Goal: Task Accomplishment & Management: Complete application form

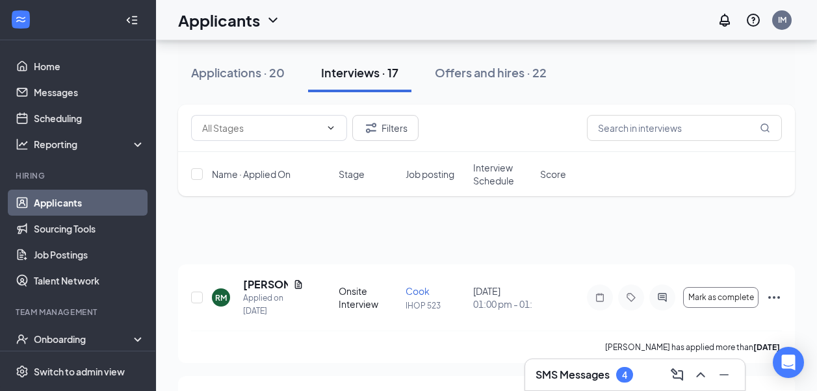
scroll to position [260, 0]
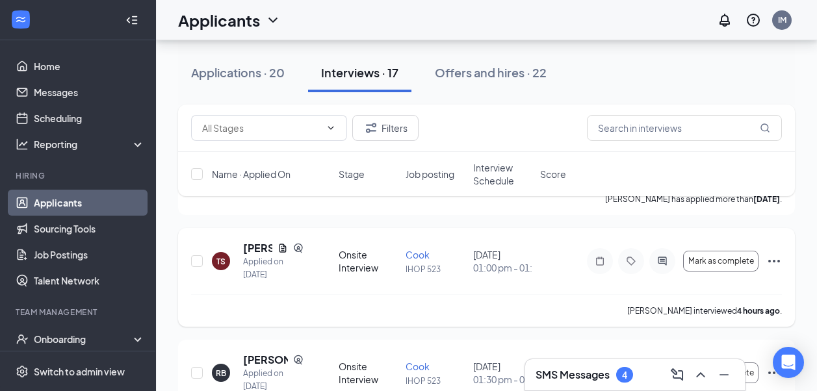
click at [775, 263] on icon "Ellipses" at bounding box center [774, 261] width 16 height 16
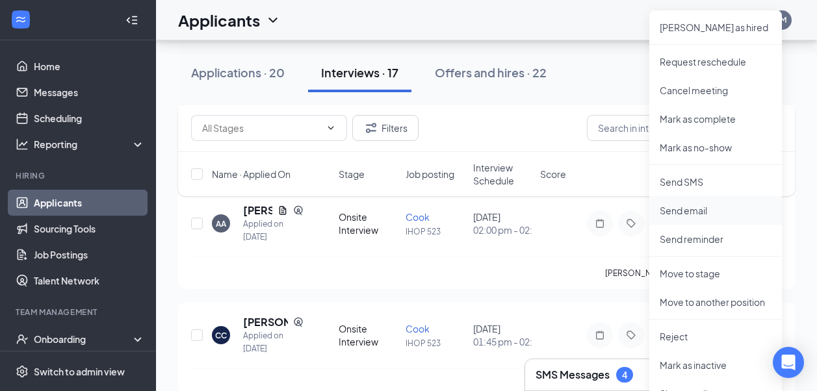
scroll to position [650, 0]
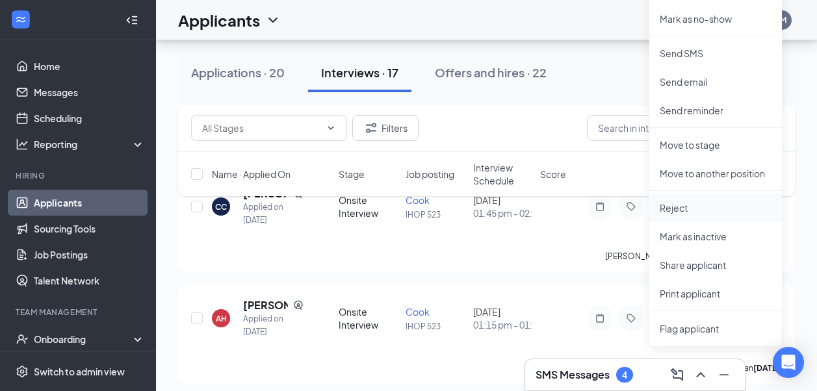
click at [675, 211] on p "Reject" at bounding box center [716, 207] width 112 height 13
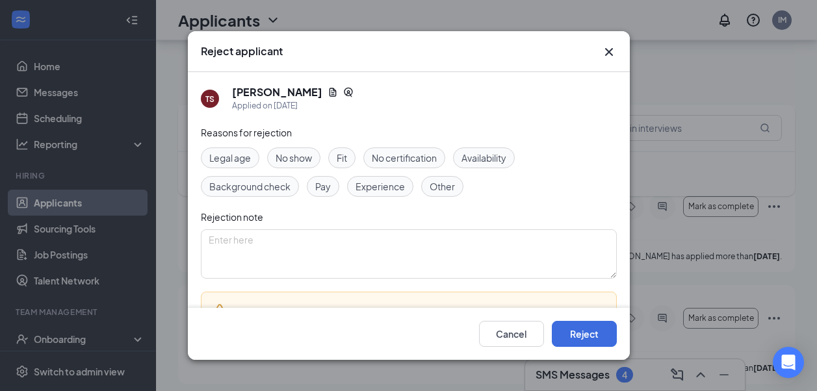
click at [297, 153] on span "No show" at bounding box center [294, 158] width 36 height 14
click at [580, 330] on button "Reject" at bounding box center [584, 334] width 65 height 26
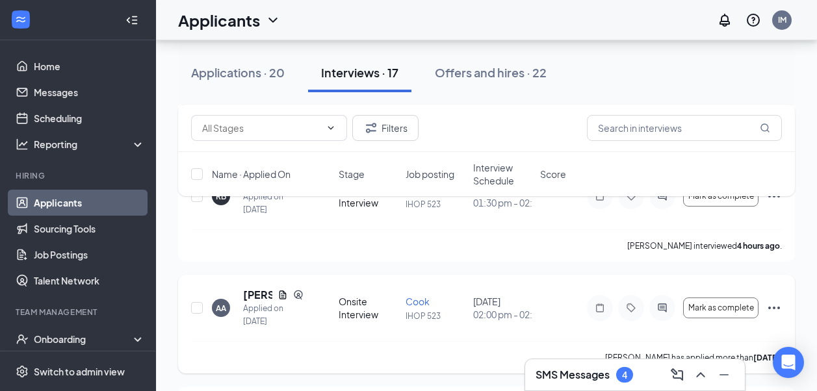
scroll to position [260, 0]
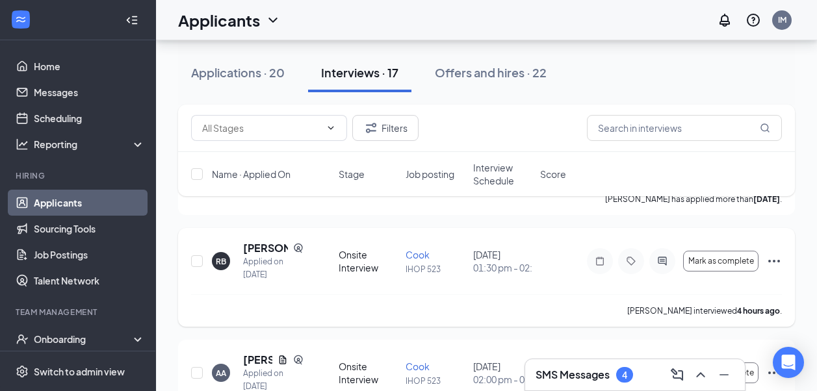
click at [773, 259] on icon "Ellipses" at bounding box center [774, 261] width 16 height 16
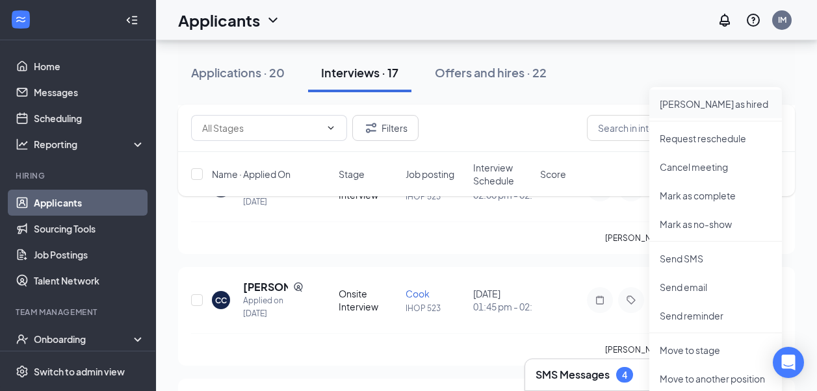
scroll to position [520, 0]
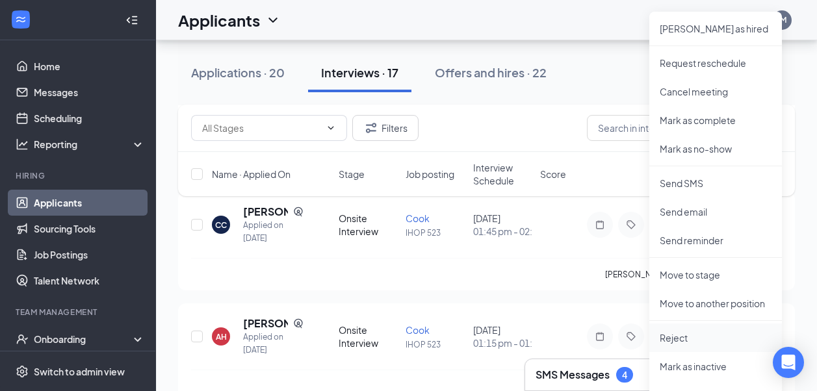
click at [679, 338] on p "Reject" at bounding box center [716, 337] width 112 height 13
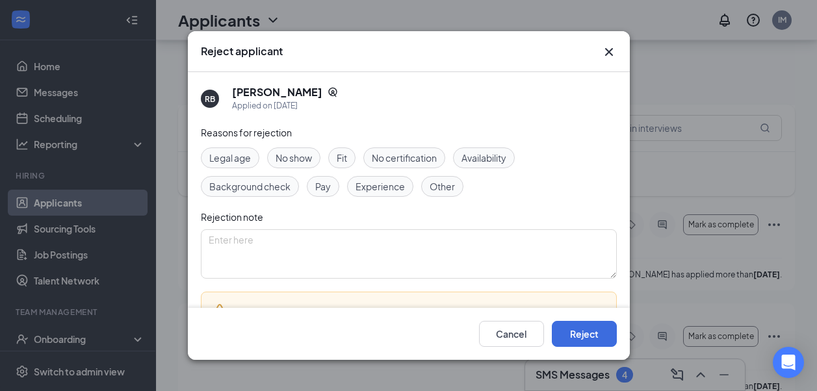
click at [300, 162] on span "No show" at bounding box center [294, 158] width 36 height 14
click at [589, 335] on button "Reject" at bounding box center [584, 334] width 65 height 26
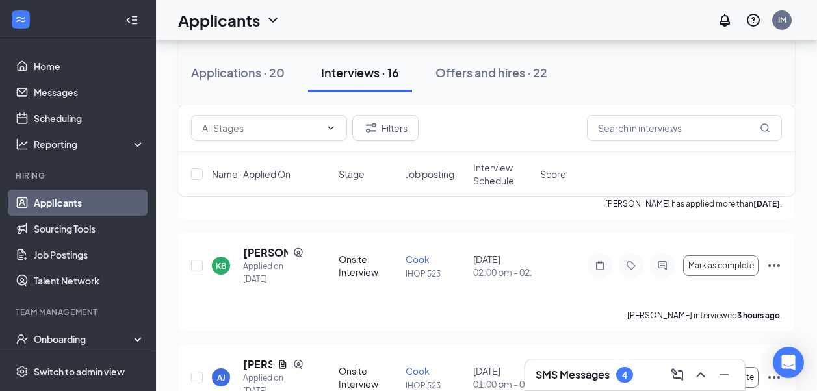
scroll to position [845, 0]
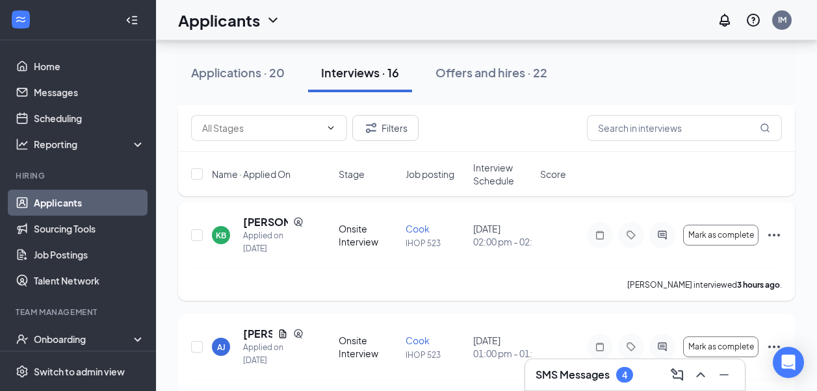
click at [771, 234] on icon "Ellipses" at bounding box center [774, 235] width 16 height 16
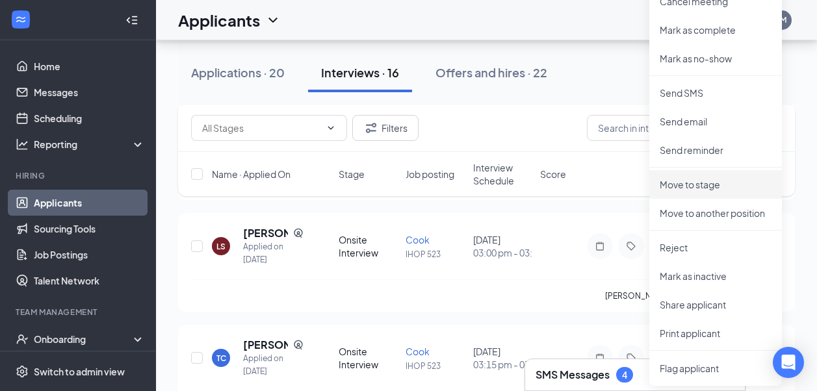
scroll to position [1170, 0]
click at [675, 247] on p "Reject" at bounding box center [716, 246] width 112 height 13
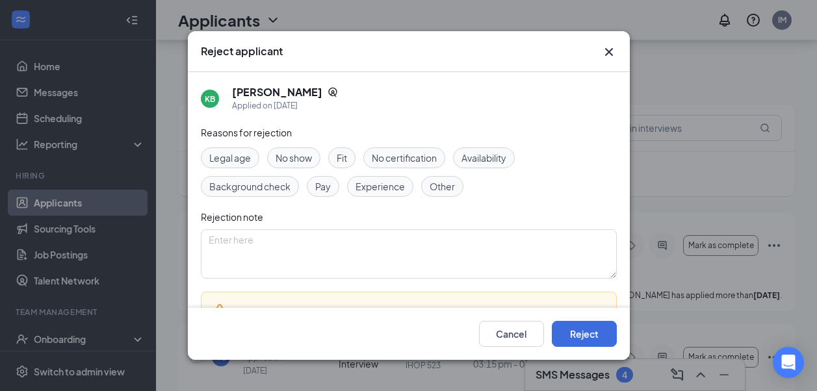
click at [294, 153] on span "No show" at bounding box center [294, 158] width 36 height 14
click at [588, 328] on button "Reject" at bounding box center [584, 334] width 65 height 26
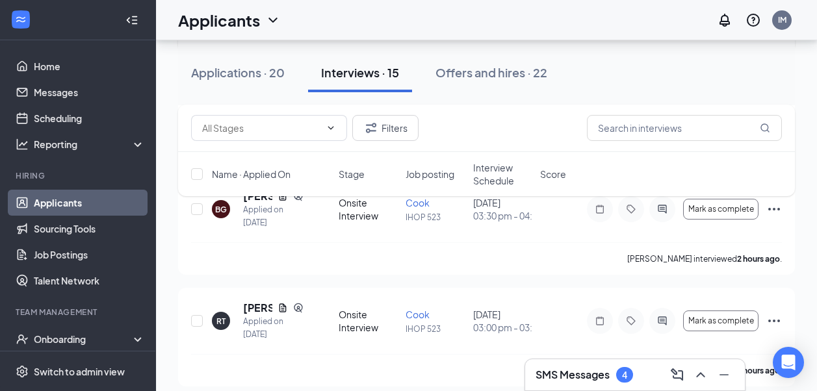
scroll to position [1365, 0]
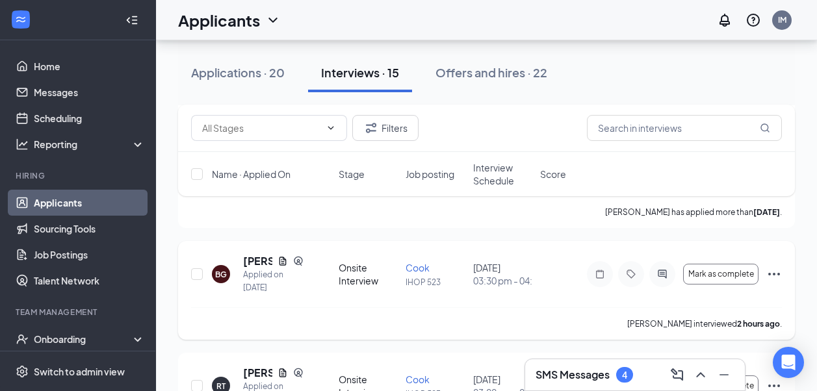
click at [771, 273] on icon "Ellipses" at bounding box center [774, 274] width 16 height 16
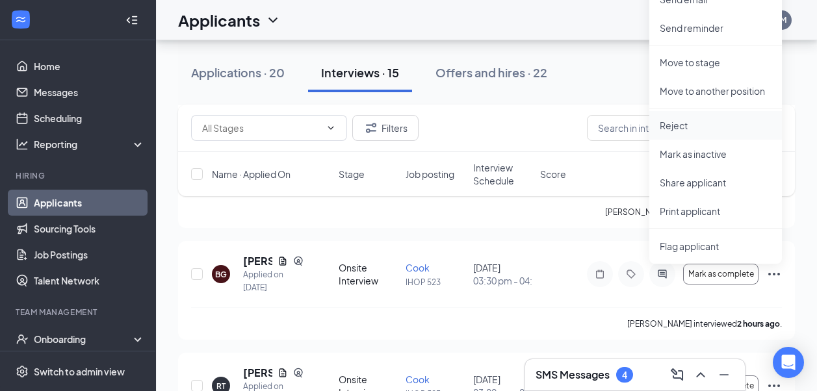
drag, startPoint x: 686, startPoint y: 123, endPoint x: 679, endPoint y: 125, distance: 6.6
click at [685, 123] on p "Reject" at bounding box center [716, 125] width 112 height 13
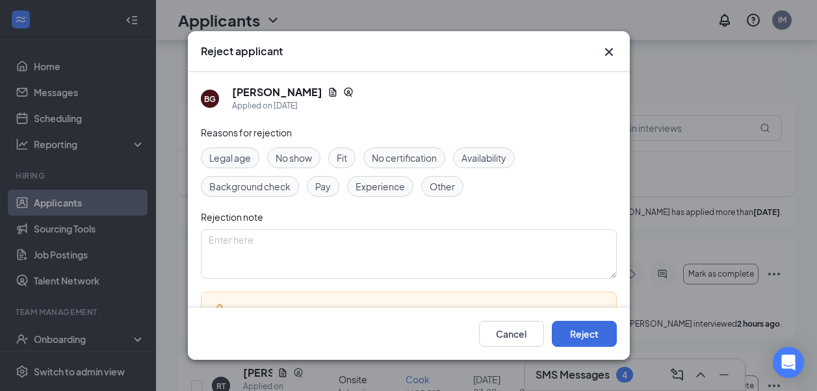
click at [304, 159] on span "No show" at bounding box center [294, 158] width 36 height 14
click at [570, 337] on button "Reject" at bounding box center [584, 334] width 65 height 26
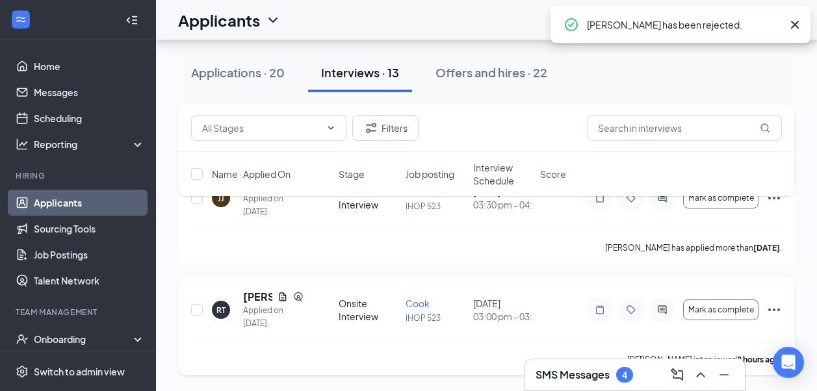
scroll to position [1329, 0]
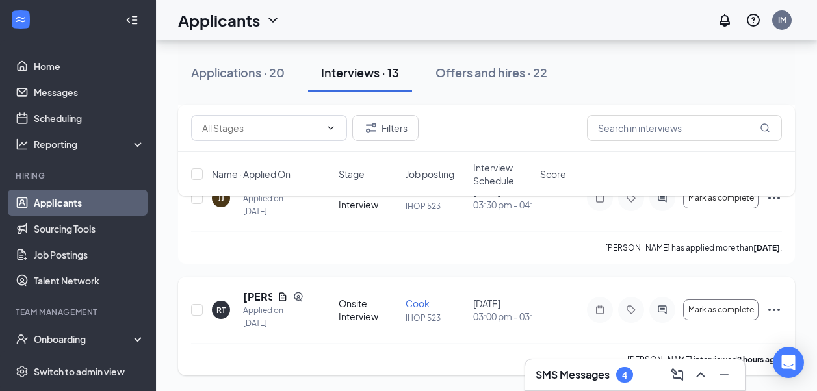
click at [771, 308] on icon "Ellipses" at bounding box center [774, 310] width 16 height 16
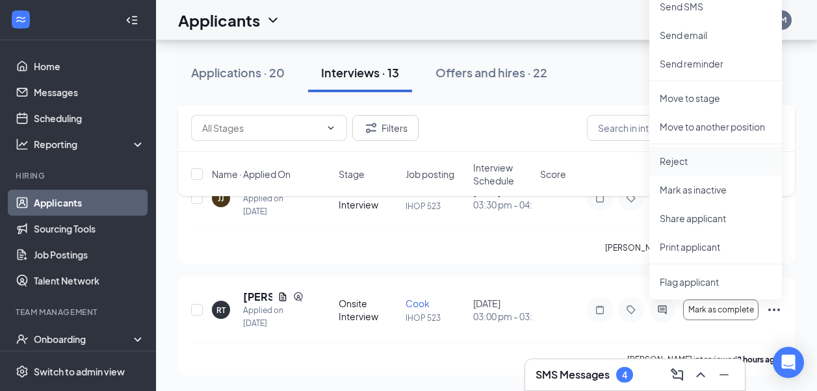
click at [675, 162] on p "Reject" at bounding box center [716, 161] width 112 height 13
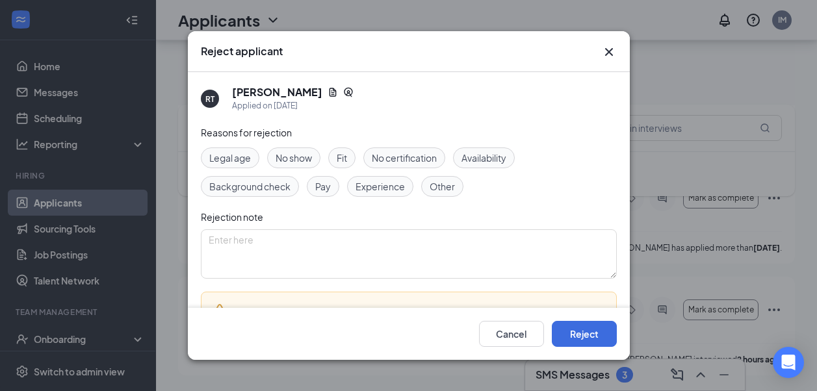
click at [285, 153] on span "No show" at bounding box center [294, 158] width 36 height 14
click at [589, 334] on button "Reject" at bounding box center [584, 334] width 65 height 26
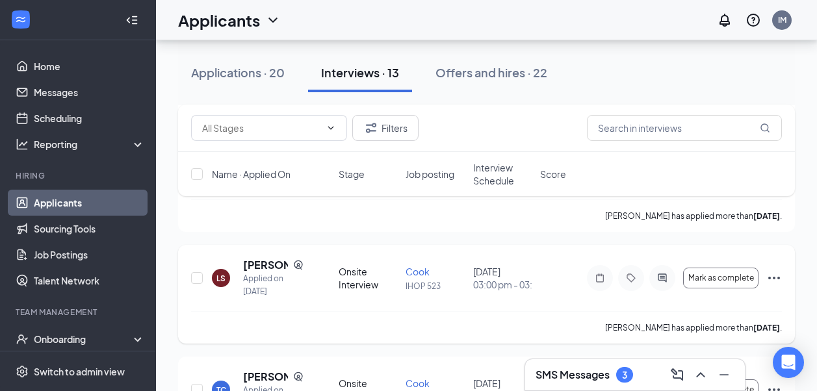
scroll to position [827, 0]
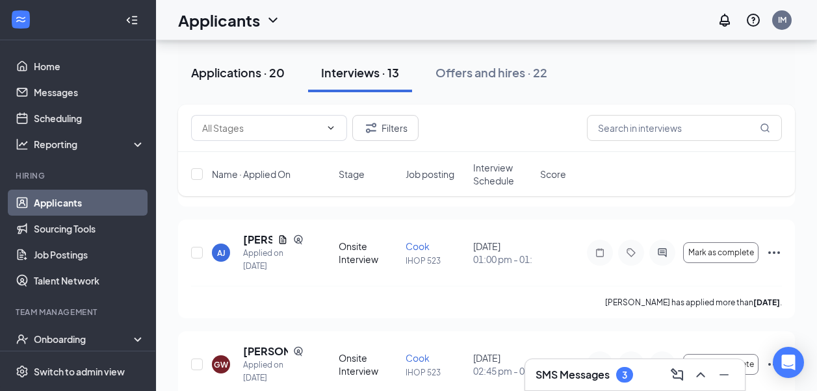
click at [226, 79] on div "Applications · 20" at bounding box center [238, 72] width 94 height 16
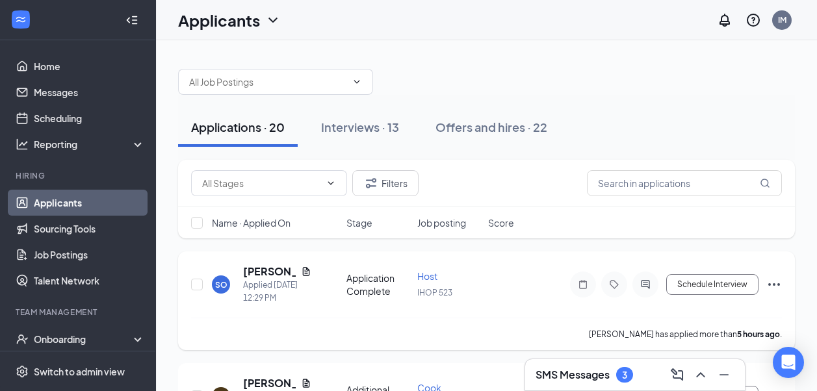
click at [773, 284] on icon "Ellipses" at bounding box center [774, 285] width 16 height 16
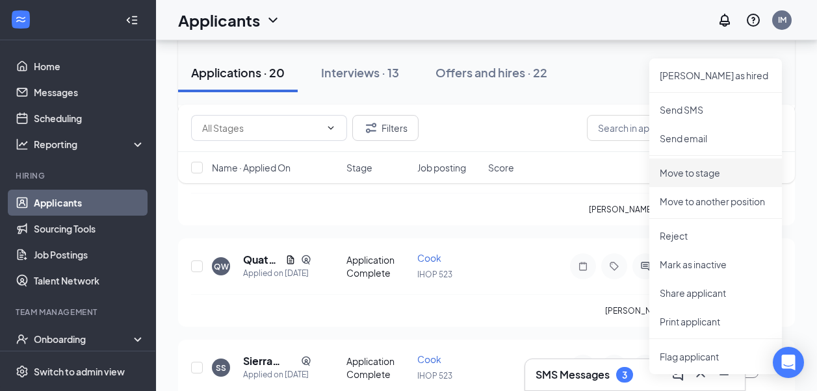
scroll to position [325, 0]
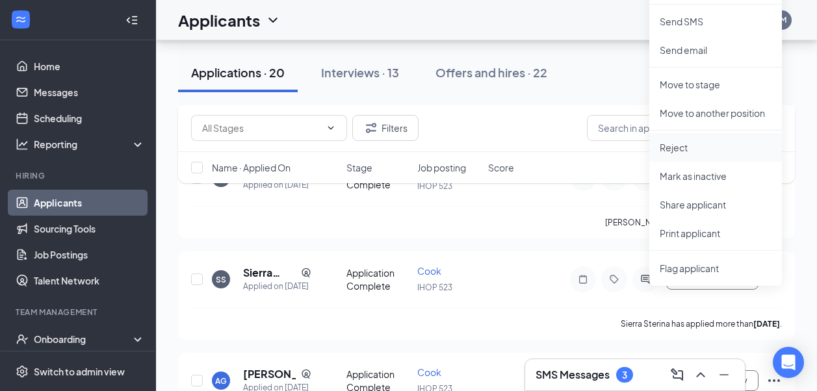
click at [675, 150] on p "Reject" at bounding box center [716, 147] width 112 height 13
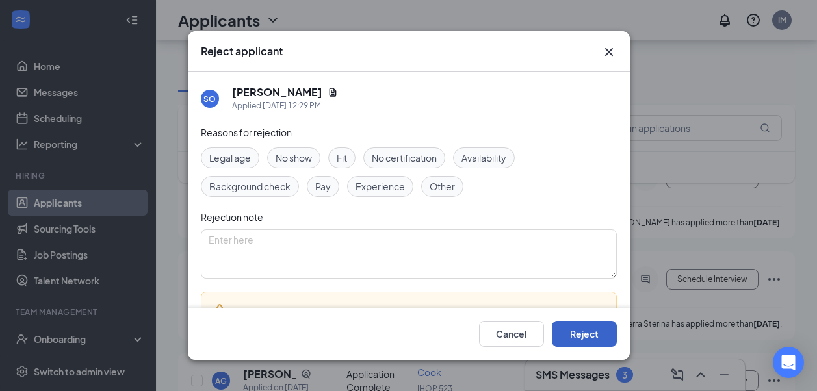
click at [571, 331] on button "Reject" at bounding box center [584, 334] width 65 height 26
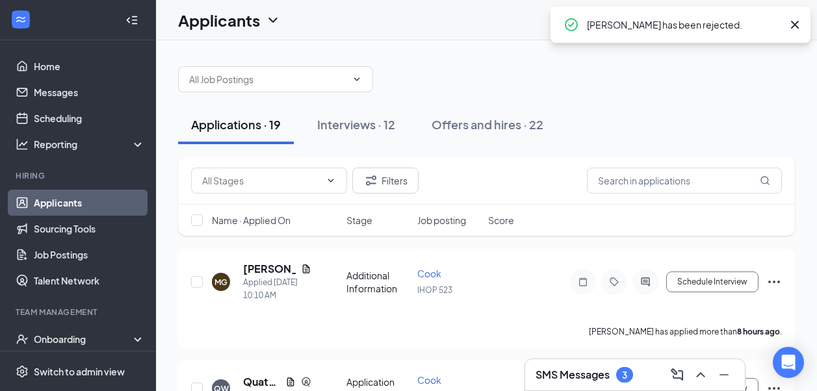
scroll to position [0, 0]
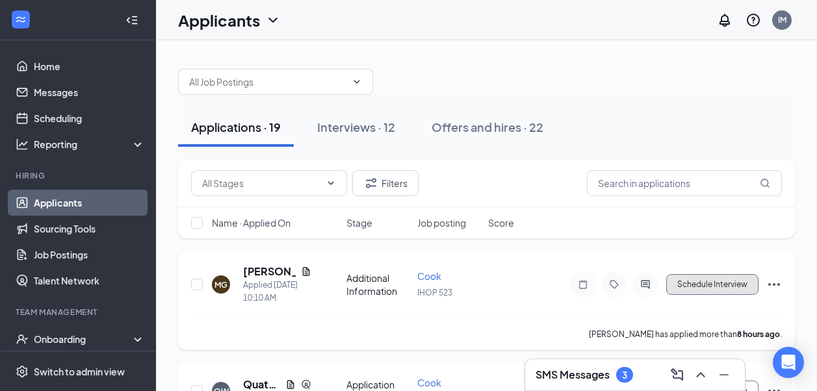
click at [738, 281] on button "Schedule Interview" at bounding box center [712, 284] width 92 height 21
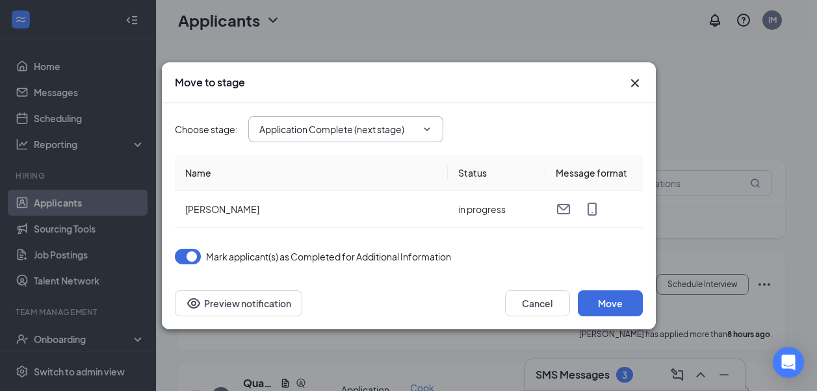
click at [335, 129] on input "Application Complete (next stage)" at bounding box center [337, 129] width 157 height 14
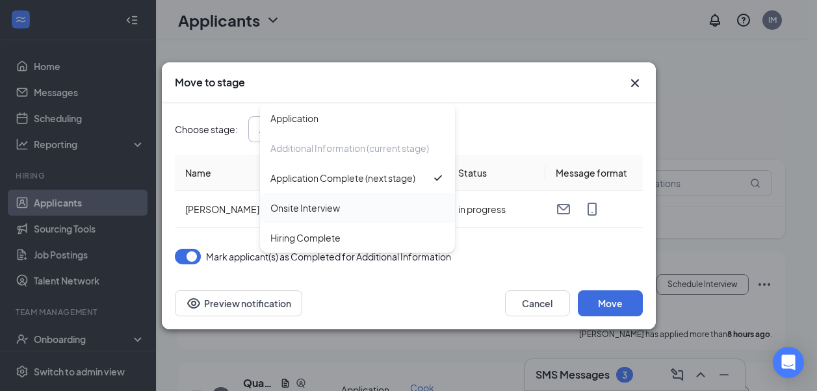
click at [322, 211] on div "Onsite Interview" at bounding box center [305, 208] width 70 height 14
type input "Onsite Interview"
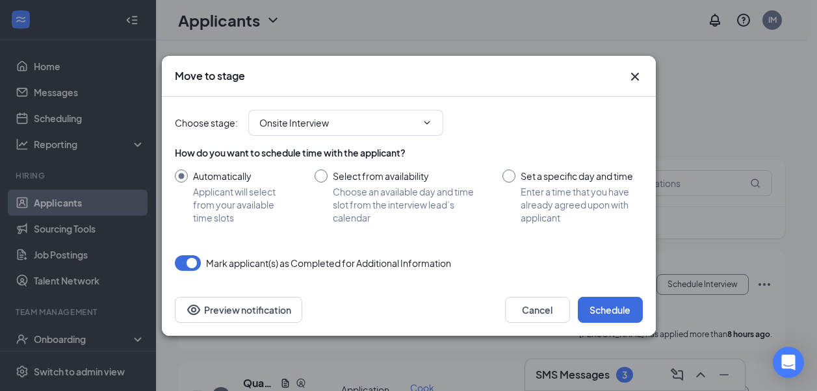
click at [326, 177] on input "Select from availability Choose an available day and time slot from the intervi…" at bounding box center [396, 197] width 162 height 55
radio input "true"
radio input "false"
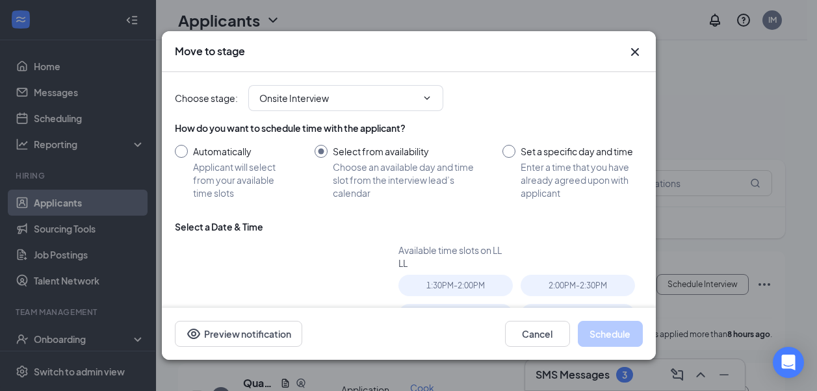
type input "[DATE]"
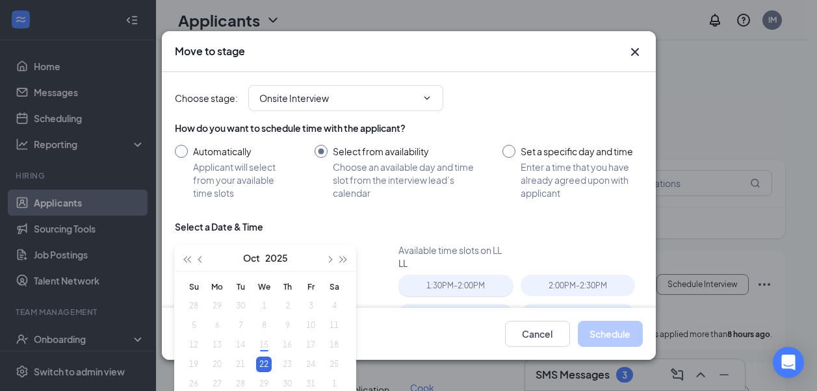
click at [442, 283] on div "1:30PM - 2:00PM" at bounding box center [455, 285] width 114 height 21
click at [628, 337] on button "Schedule" at bounding box center [610, 334] width 65 height 26
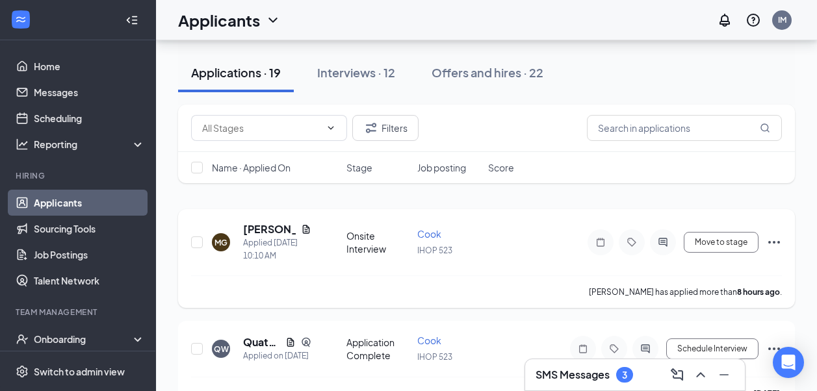
scroll to position [130, 0]
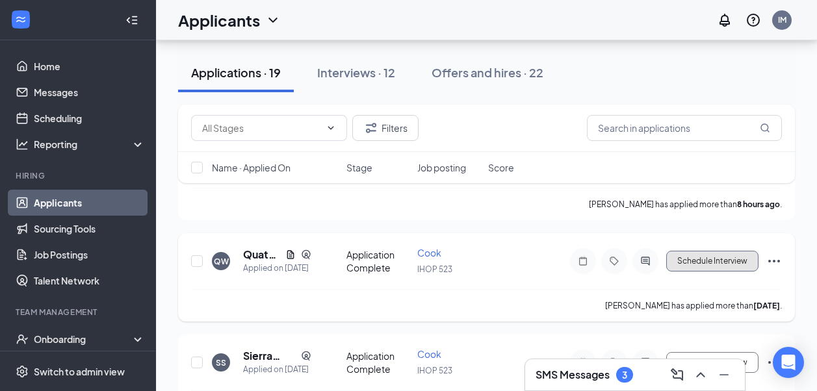
click at [694, 263] on button "Schedule Interview" at bounding box center [712, 261] width 92 height 21
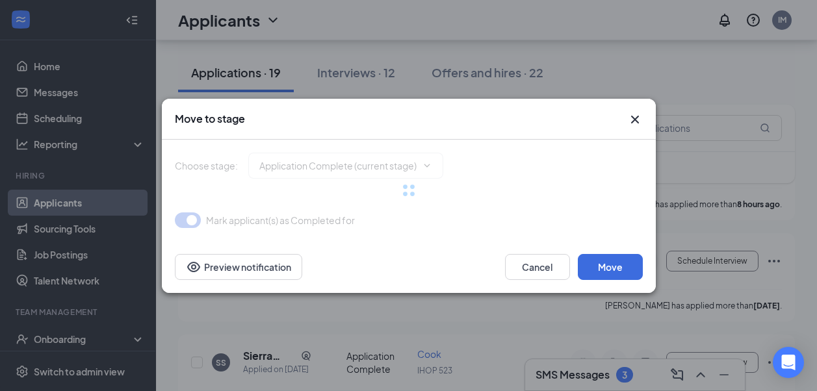
type input "Onsite Interview (next stage)"
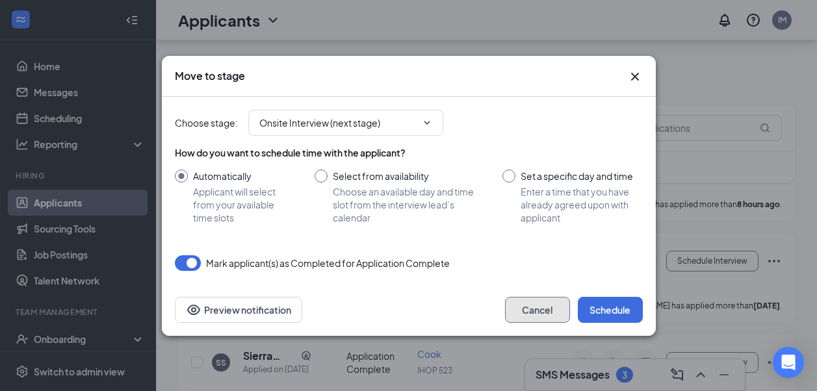
click at [520, 311] on button "Cancel" at bounding box center [537, 310] width 65 height 26
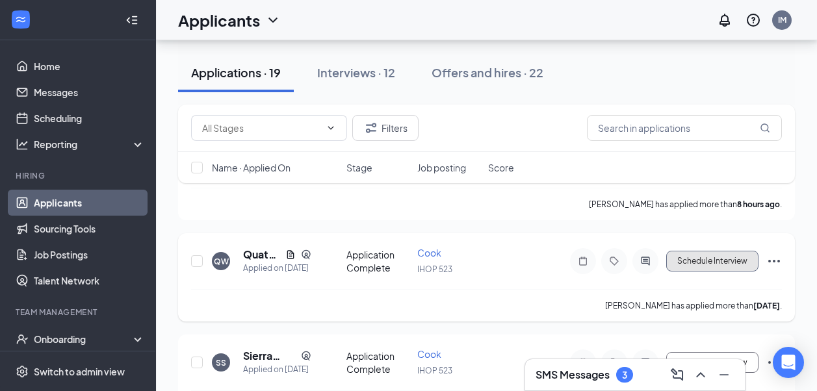
click at [701, 257] on button "Schedule Interview" at bounding box center [712, 261] width 92 height 21
type input "Onsite Interview (next stage)"
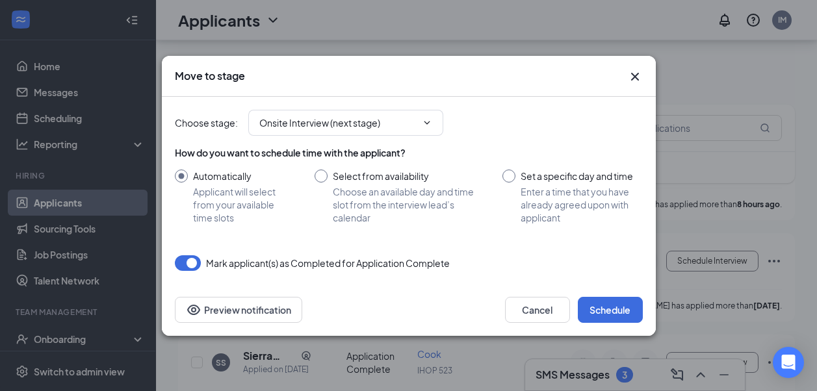
click at [320, 181] on input "Select from availability Choose an available day and time slot from the intervi…" at bounding box center [396, 197] width 162 height 55
radio input "true"
radio input "false"
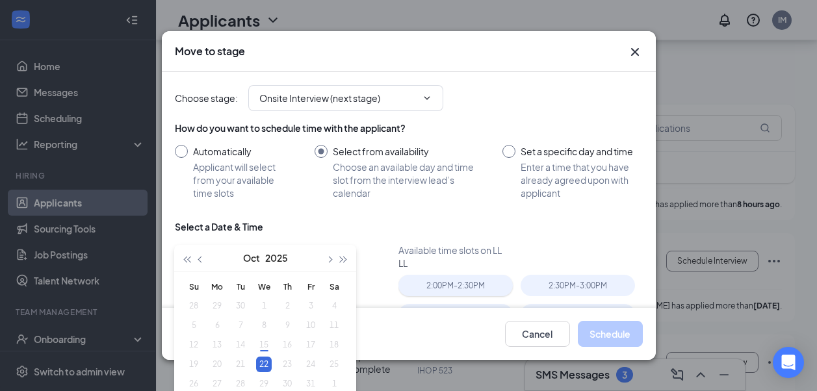
click at [458, 287] on div "2:00PM - 2:30PM" at bounding box center [455, 285] width 114 height 21
click at [632, 337] on button "Schedule" at bounding box center [610, 334] width 65 height 26
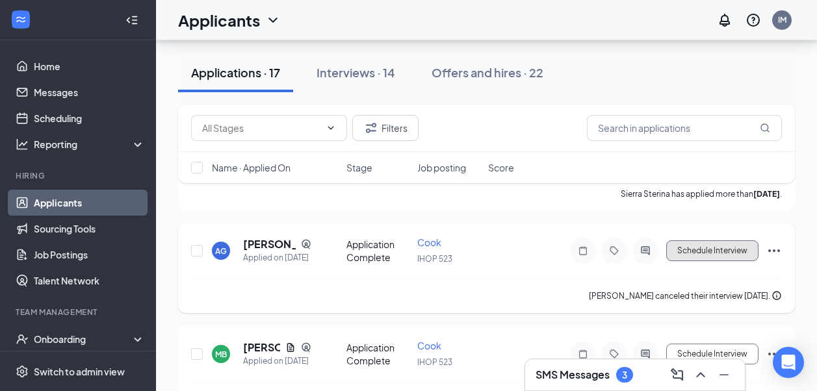
click at [698, 249] on button "Schedule Interview" at bounding box center [712, 250] width 92 height 21
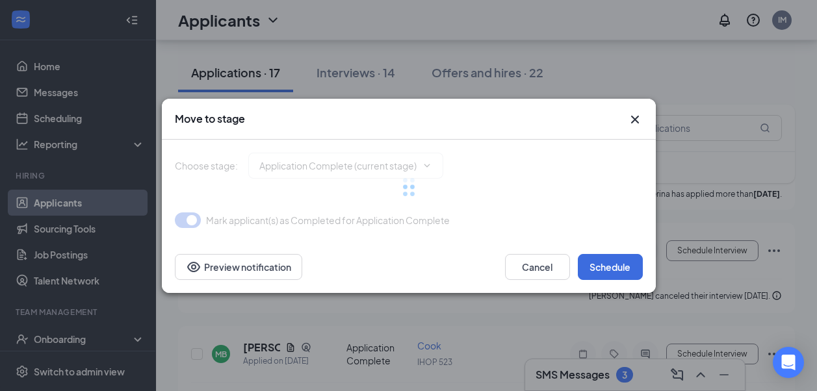
type input "Onsite Interview (next stage)"
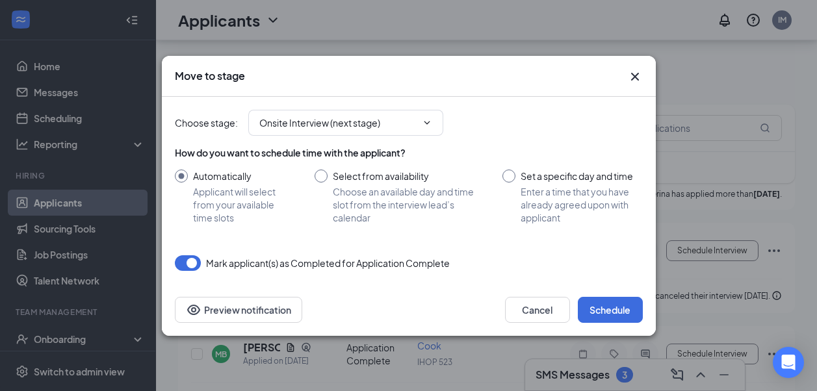
click at [325, 175] on input "Select from availability Choose an available day and time slot from the intervi…" at bounding box center [396, 197] width 162 height 55
radio input "true"
radio input "false"
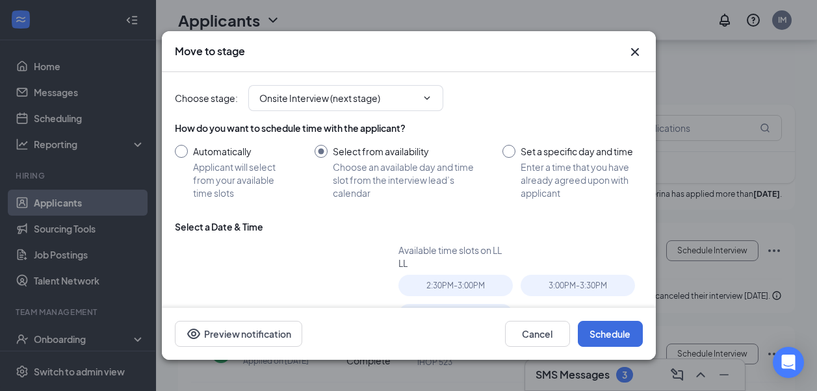
type input "[DATE]"
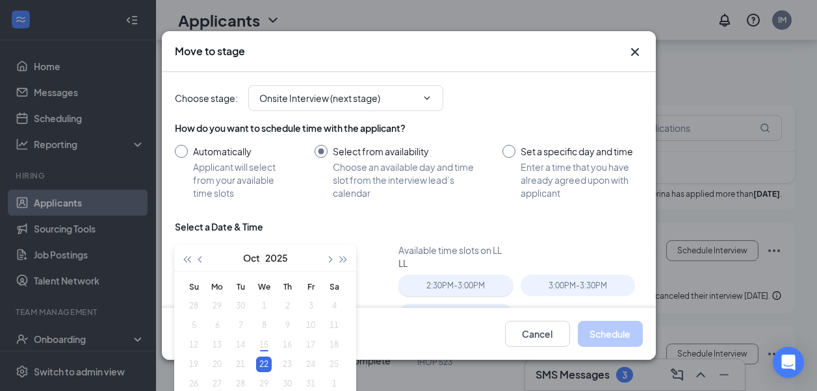
click at [430, 285] on div "2:30PM - 3:00PM" at bounding box center [455, 285] width 114 height 21
click at [629, 335] on button "Schedule" at bounding box center [610, 334] width 65 height 26
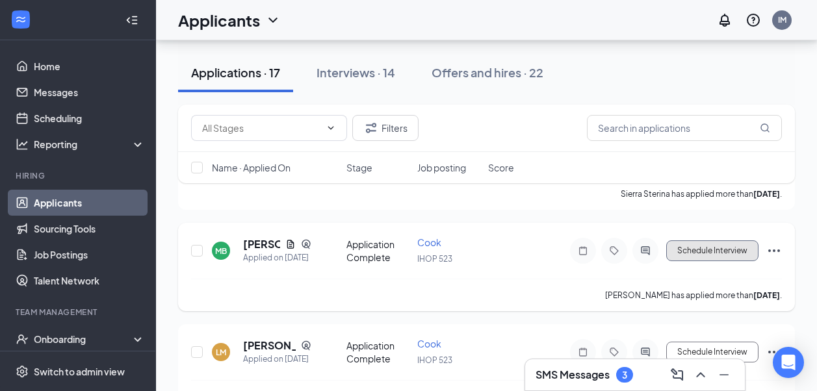
click at [683, 252] on button "Schedule Interview" at bounding box center [712, 250] width 92 height 21
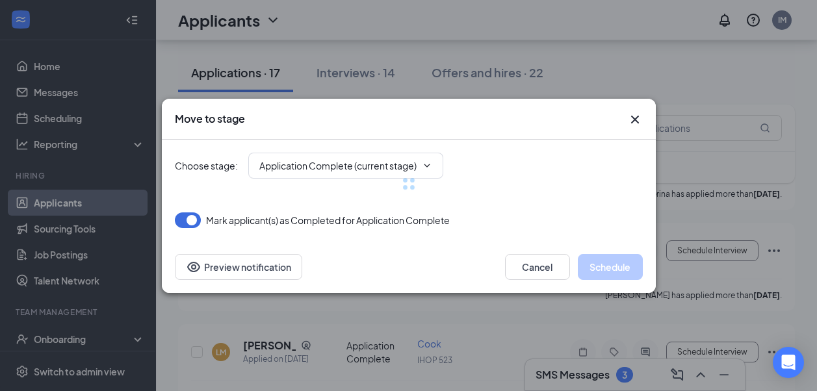
type input "Onsite Interview (next stage)"
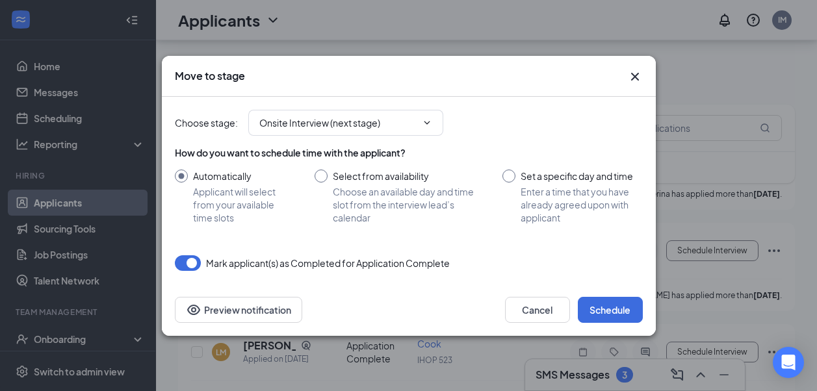
click at [322, 177] on input "Select from availability Choose an available day and time slot from the intervi…" at bounding box center [396, 197] width 162 height 55
radio input "true"
radio input "false"
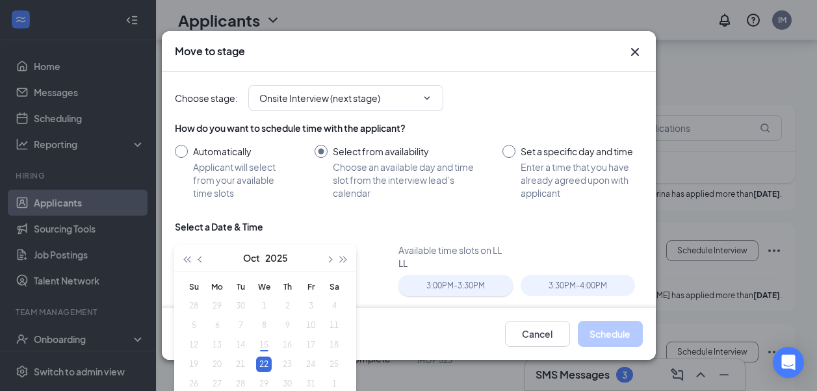
click at [481, 290] on div "3:00PM - 3:30PM" at bounding box center [455, 285] width 114 height 21
click at [628, 331] on button "Schedule" at bounding box center [610, 334] width 65 height 26
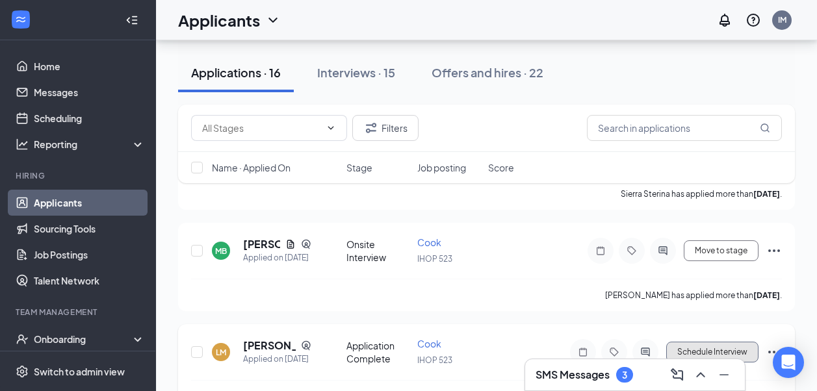
click at [708, 349] on button "Schedule Interview" at bounding box center [712, 352] width 92 height 21
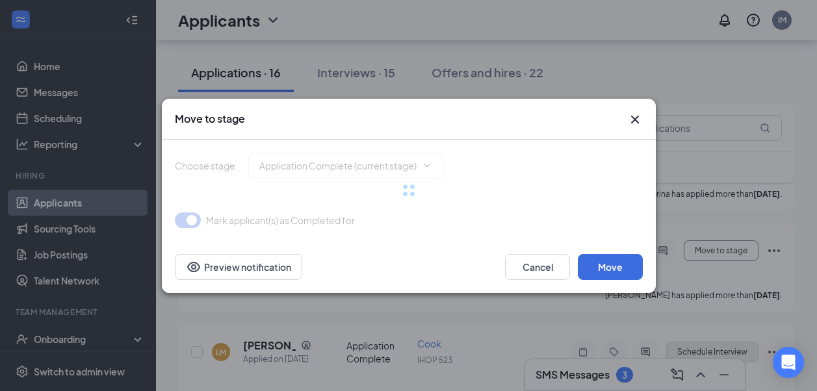
type input "Onsite Interview (next stage)"
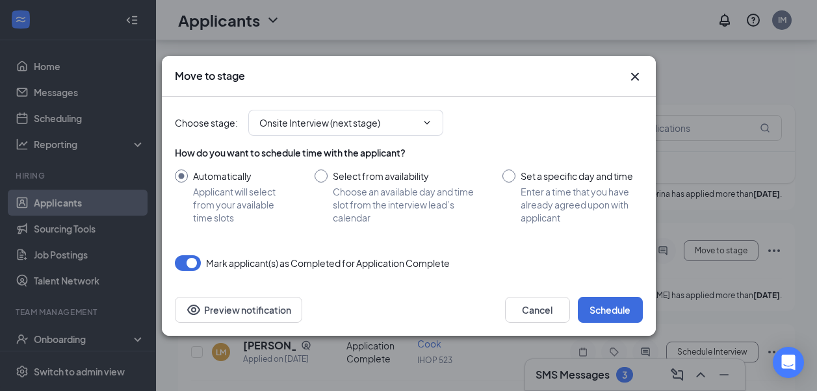
drag, startPoint x: 326, startPoint y: 177, endPoint x: 341, endPoint y: 192, distance: 21.6
click at [326, 177] on input "Select from availability Choose an available day and time slot from the intervi…" at bounding box center [396, 197] width 162 height 55
radio input "true"
radio input "false"
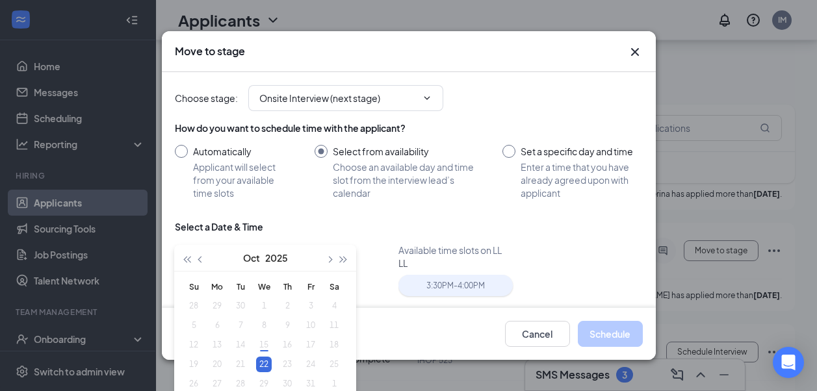
click at [441, 288] on div "3:30PM - 4:00PM" at bounding box center [455, 285] width 114 height 21
click at [616, 341] on button "Schedule" at bounding box center [610, 334] width 65 height 26
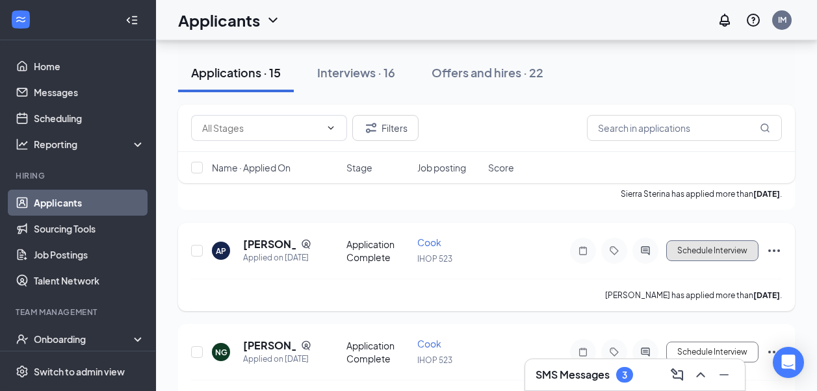
click at [725, 251] on button "Schedule Interview" at bounding box center [712, 250] width 92 height 21
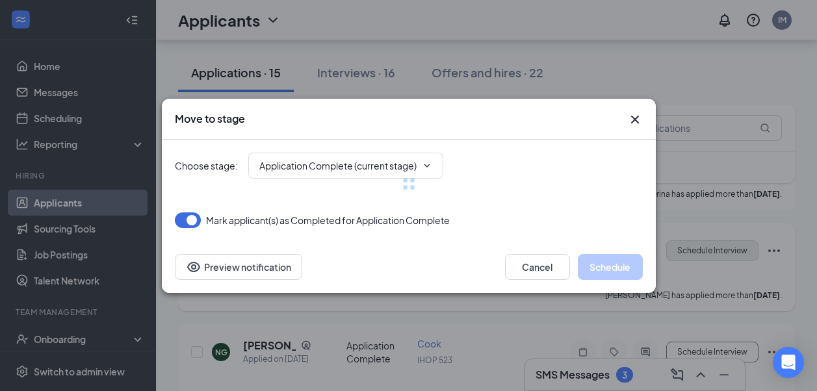
type input "Onsite Interview (next stage)"
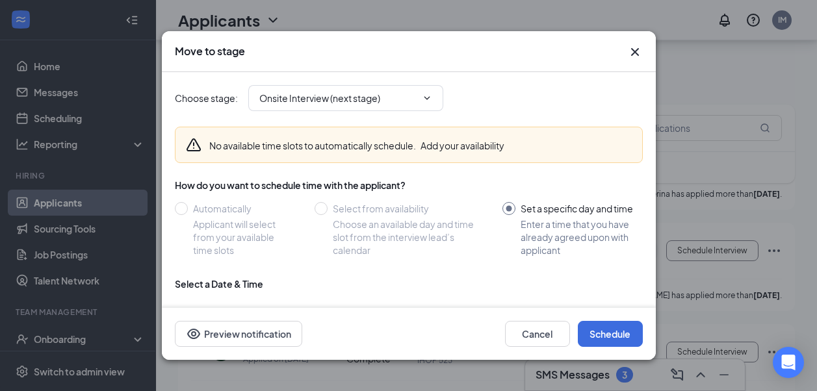
click at [636, 51] on icon "Cross" at bounding box center [634, 52] width 8 height 8
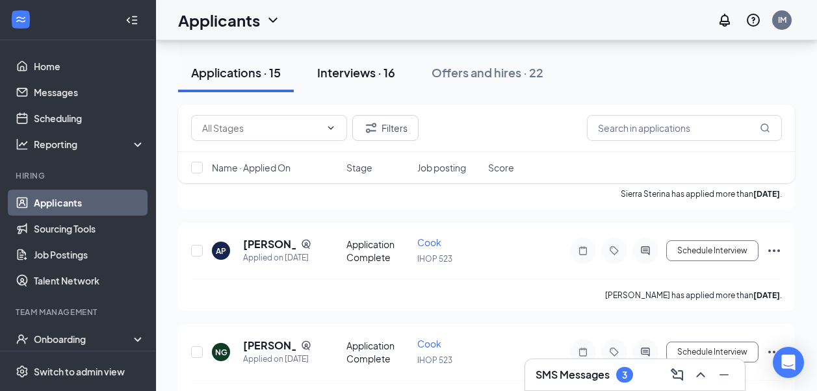
click at [333, 73] on div "Interviews · 16" at bounding box center [356, 72] width 78 height 16
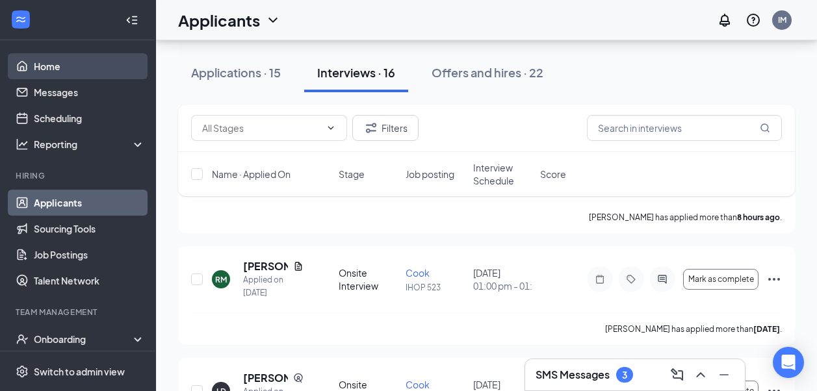
click at [50, 62] on link "Home" at bounding box center [89, 66] width 111 height 26
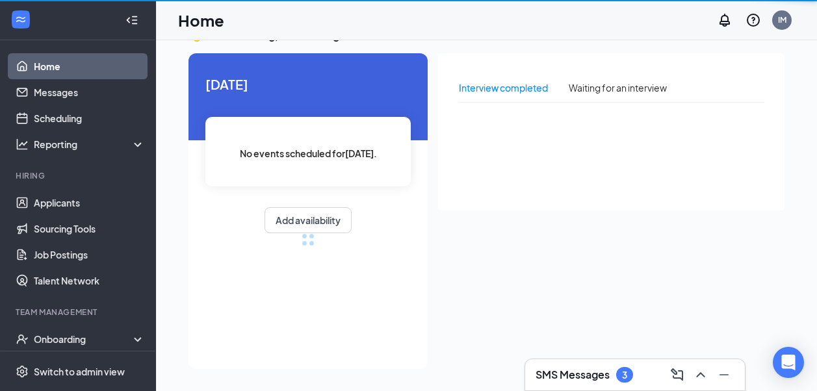
scroll to position [27, 0]
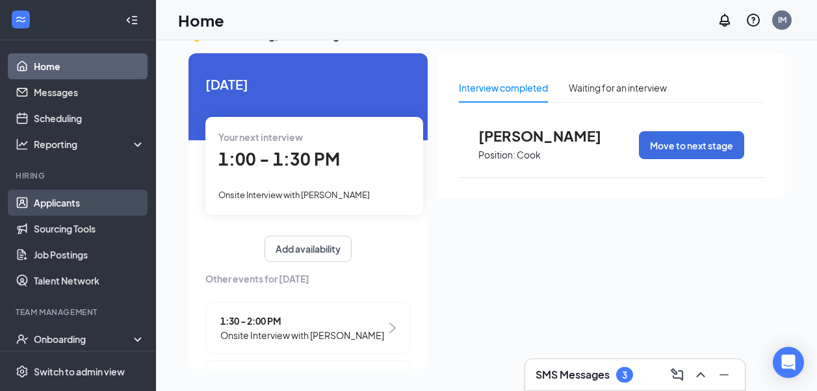
click at [68, 198] on link "Applicants" at bounding box center [89, 203] width 111 height 26
